Goal: Transaction & Acquisition: Purchase product/service

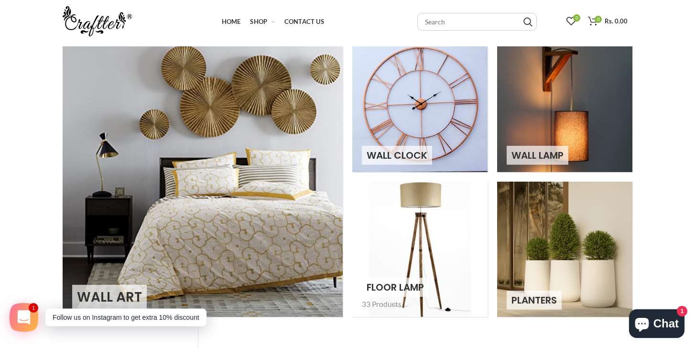
scroll to position [16, 0]
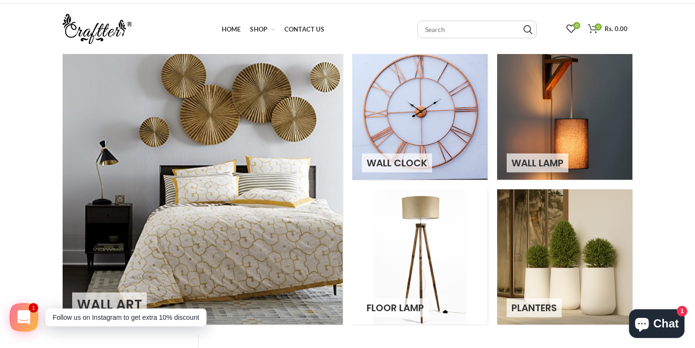
click at [450, 28] on input "text" at bounding box center [478, 30] width 120 height 18
type input "cleiling light"
click at [524, 25] on input "Search" at bounding box center [528, 30] width 9 height 10
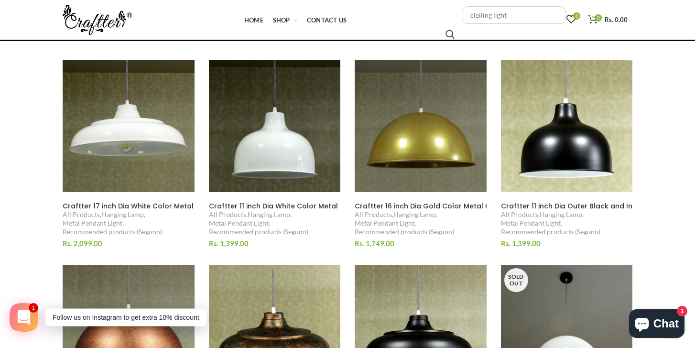
scroll to position [118, 0]
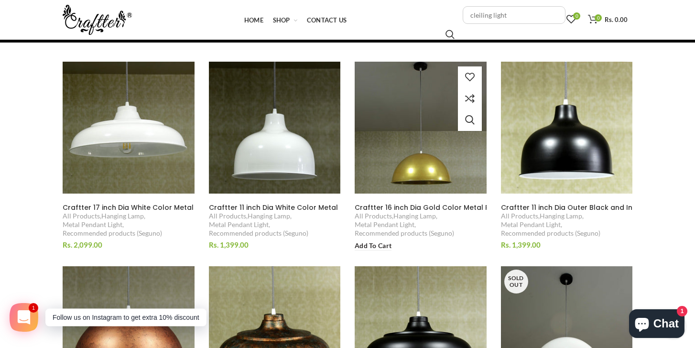
click at [419, 143] on img at bounding box center [420, 127] width 143 height 143
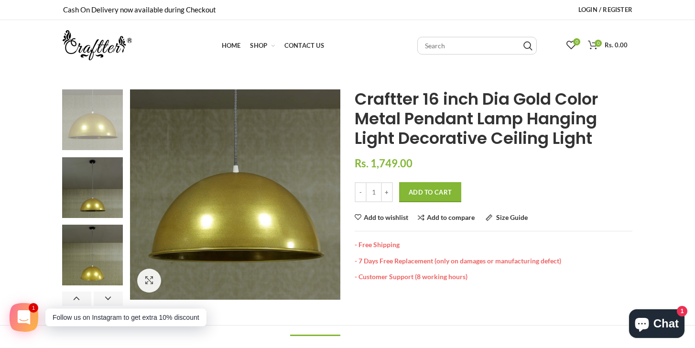
click at [92, 120] on img at bounding box center [92, 119] width 61 height 61
click at [326, 192] on div at bounding box center [326, 195] width 24 height 24
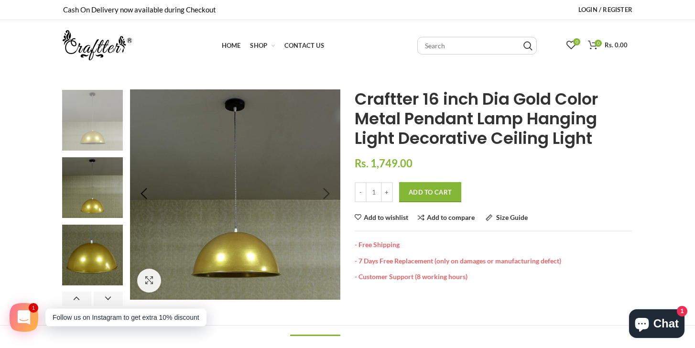
click at [326, 192] on div at bounding box center [326, 195] width 24 height 24
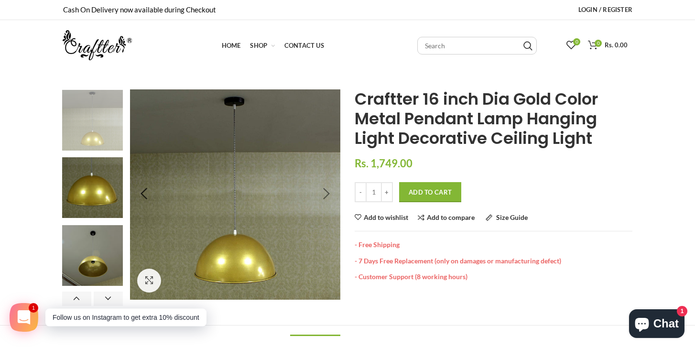
click at [326, 192] on div at bounding box center [326, 195] width 24 height 24
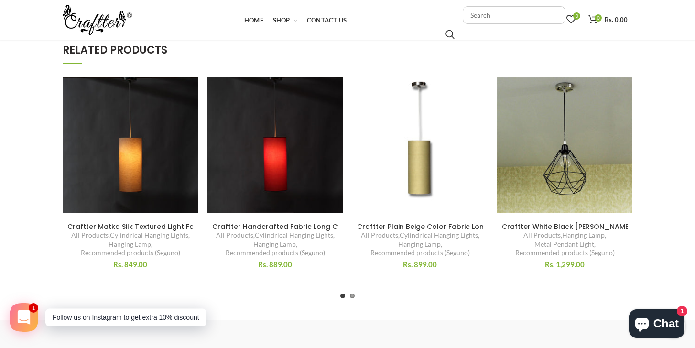
scroll to position [516, 0]
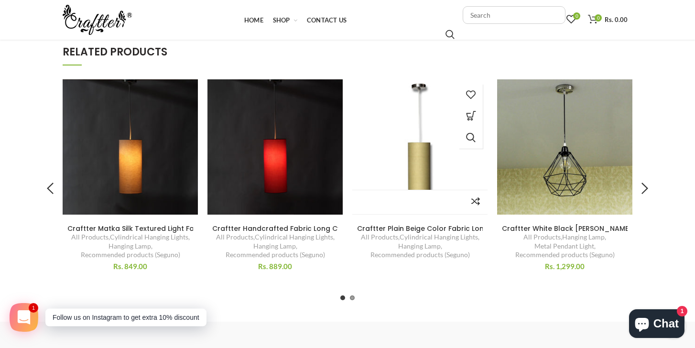
click at [418, 154] on img at bounding box center [419, 146] width 135 height 135
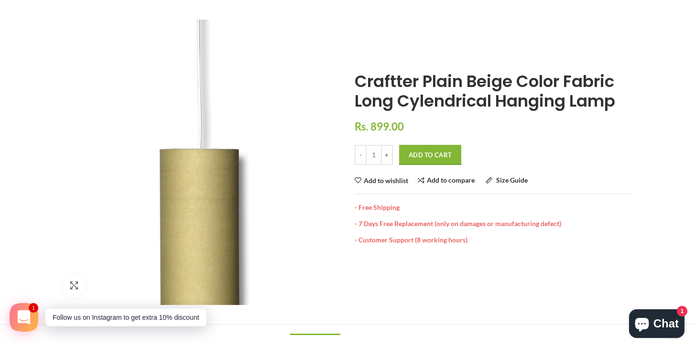
scroll to position [70, 0]
click at [191, 229] on img at bounding box center [202, 164] width 478 height 478
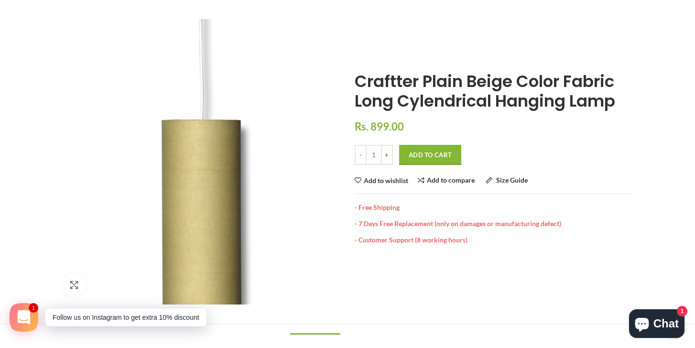
click at [188, 200] on img at bounding box center [204, 136] width 478 height 478
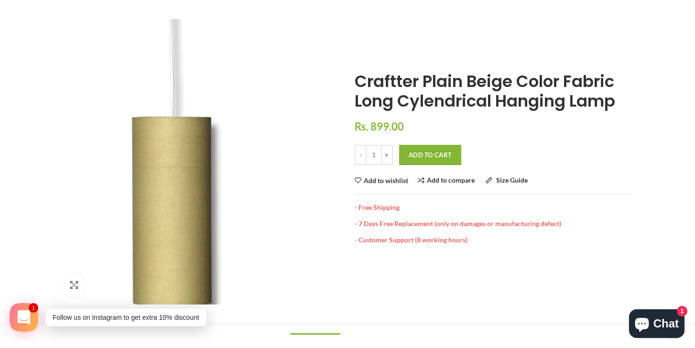
click at [232, 205] on img at bounding box center [174, 133] width 478 height 478
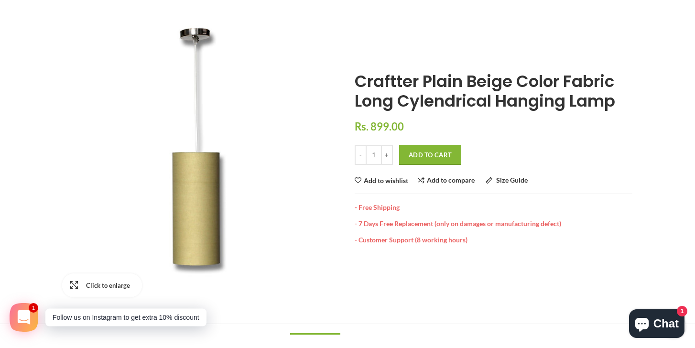
click at [72, 286] on link "Click to enlarge" at bounding box center [102, 286] width 80 height 24
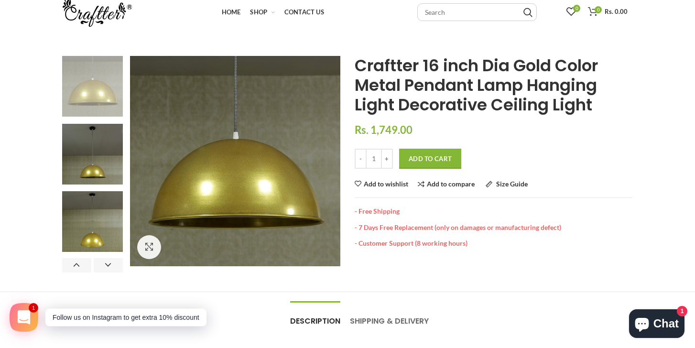
scroll to position [31, 0]
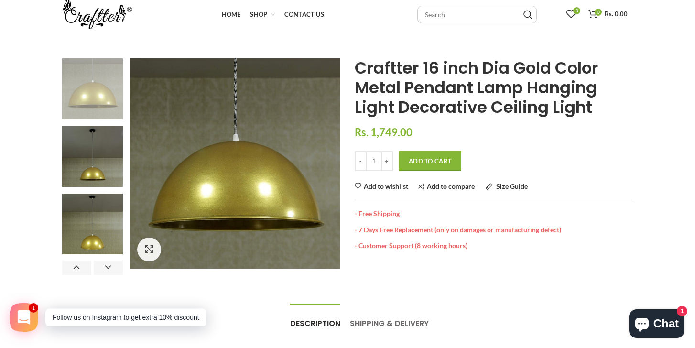
click at [90, 85] on img at bounding box center [92, 88] width 61 height 61
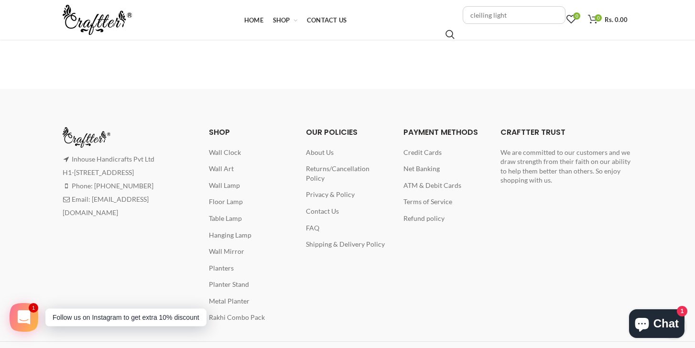
scroll to position [759, 0]
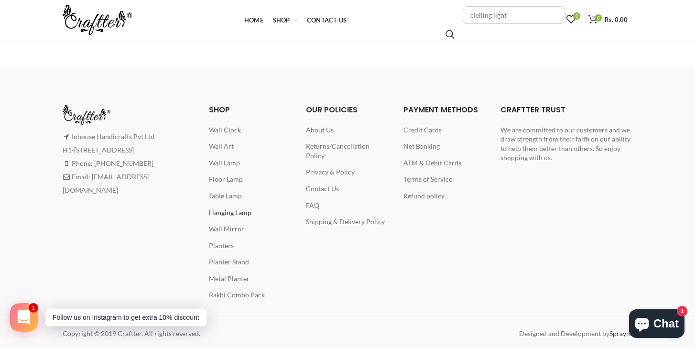
click at [225, 212] on span "Hanging Lamp" at bounding box center [230, 213] width 43 height 8
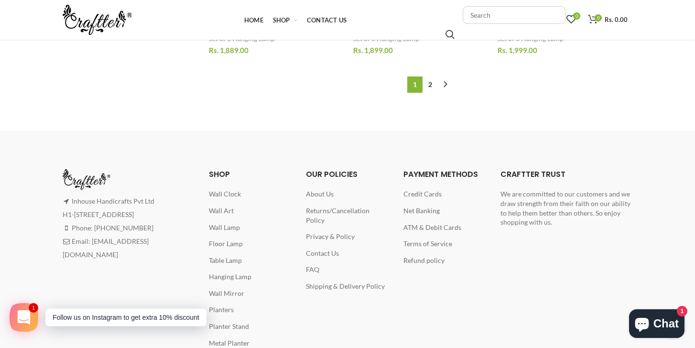
scroll to position [1197, 0]
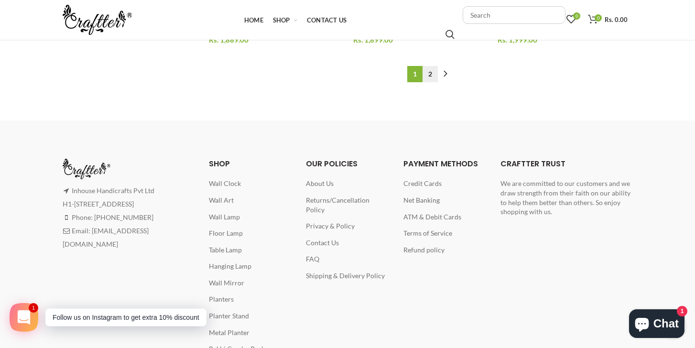
click at [432, 75] on link "2" at bounding box center [430, 74] width 15 height 16
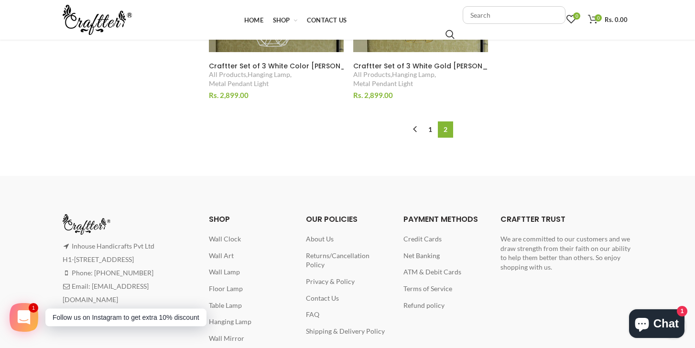
scroll to position [930, 0]
click at [428, 130] on link "1" at bounding box center [430, 129] width 15 height 16
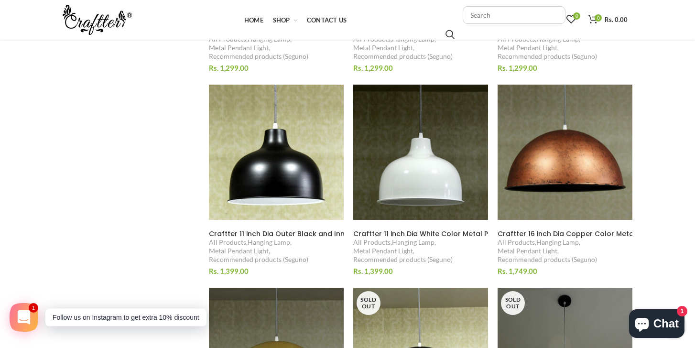
scroll to position [570, 0]
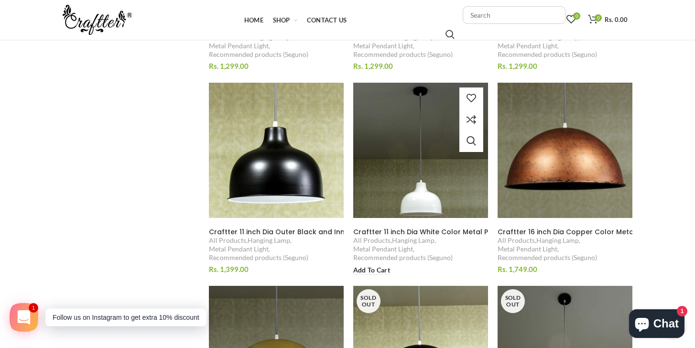
click at [407, 171] on img at bounding box center [420, 150] width 147 height 147
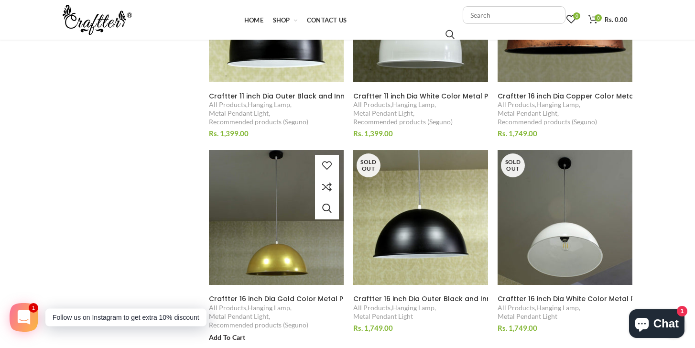
scroll to position [706, 0]
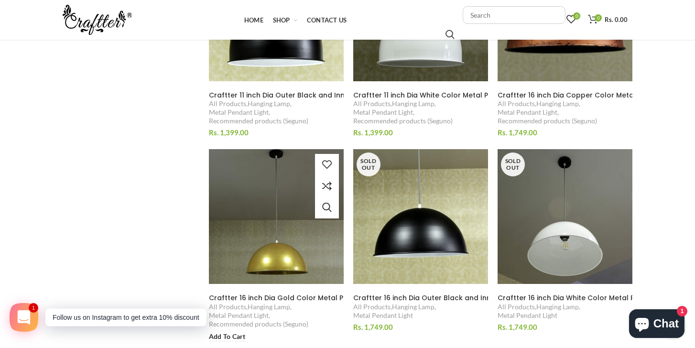
click at [264, 206] on img at bounding box center [276, 216] width 147 height 147
